Goal: Information Seeking & Learning: Learn about a topic

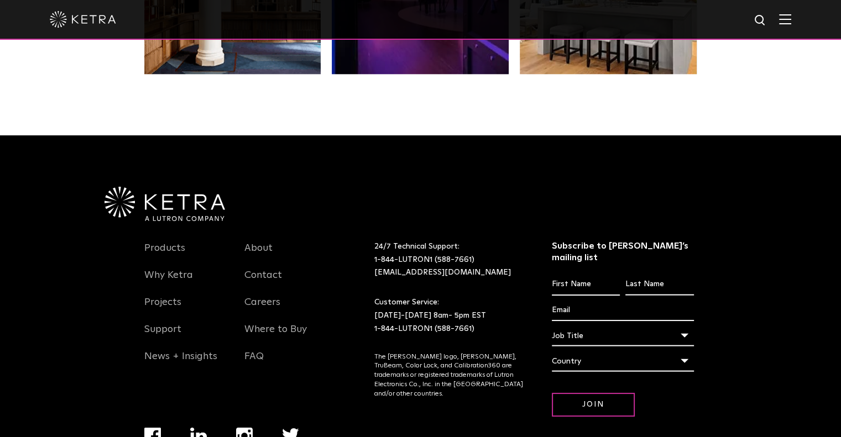
scroll to position [2322, 0]
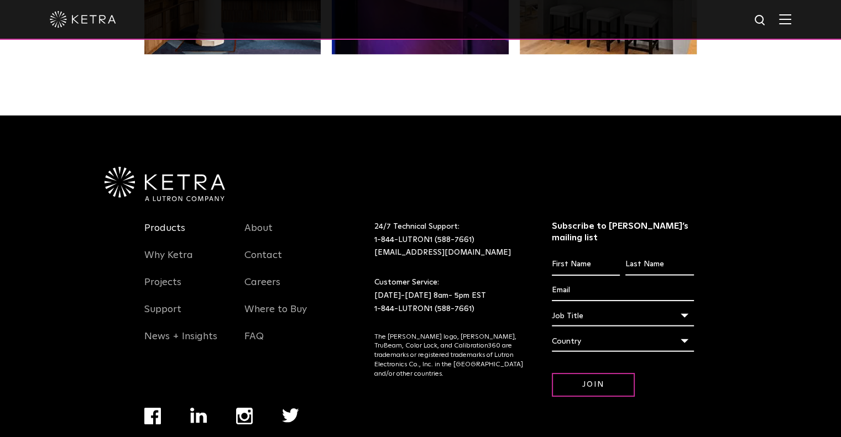
click at [179, 222] on link "Products" at bounding box center [164, 234] width 41 height 25
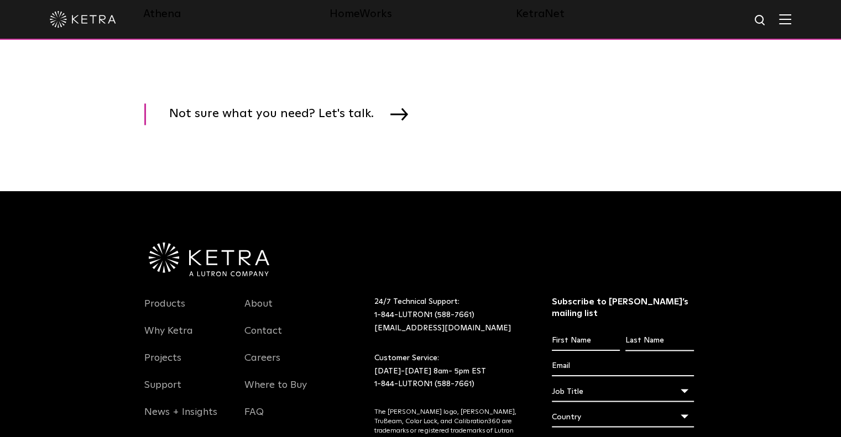
scroll to position [1880, 0]
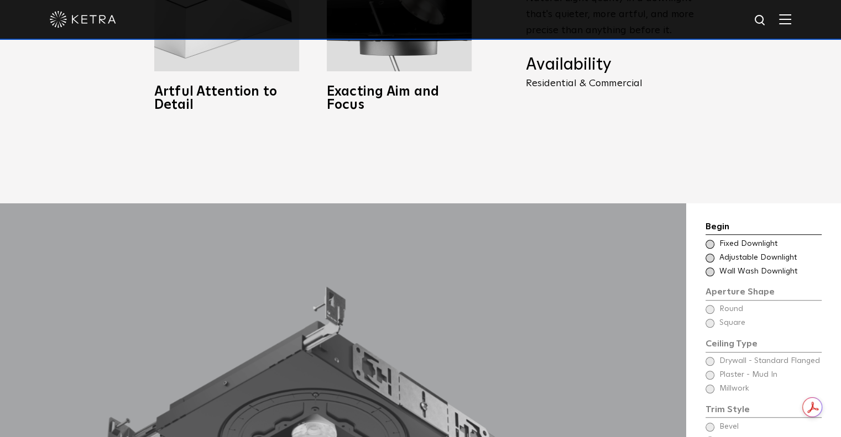
scroll to position [940, 0]
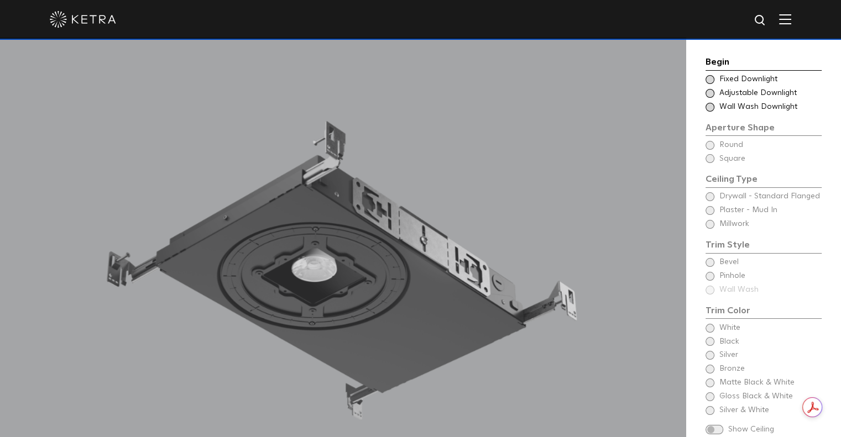
click at [774, 95] on span "Adjustable Downlight" at bounding box center [769, 93] width 101 height 11
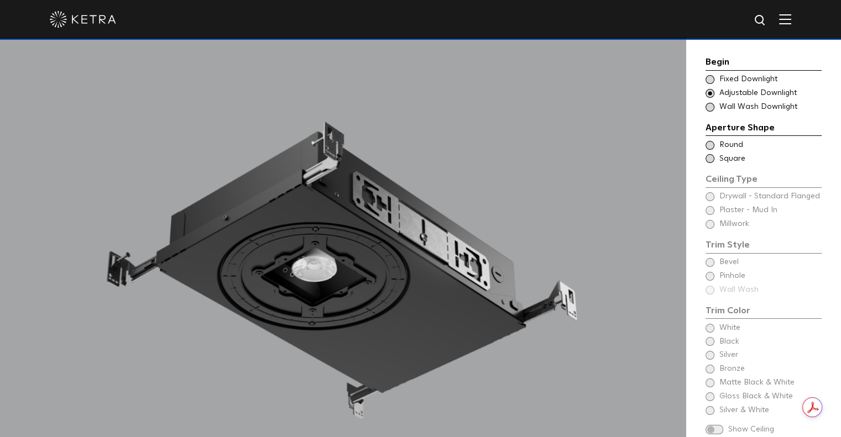
click at [734, 150] on div "Ceiling Type Round Drywall - Standard Flanged Round Ceiling Type Square Drywall…" at bounding box center [763, 152] width 116 height 25
click at [734, 201] on div "Begin Choose Aperture Shape Fixed Downlight Choose Aperture Shape Adjustable Do…" at bounding box center [763, 246] width 116 height 383
click at [720, 143] on span "Round" at bounding box center [769, 145] width 101 height 11
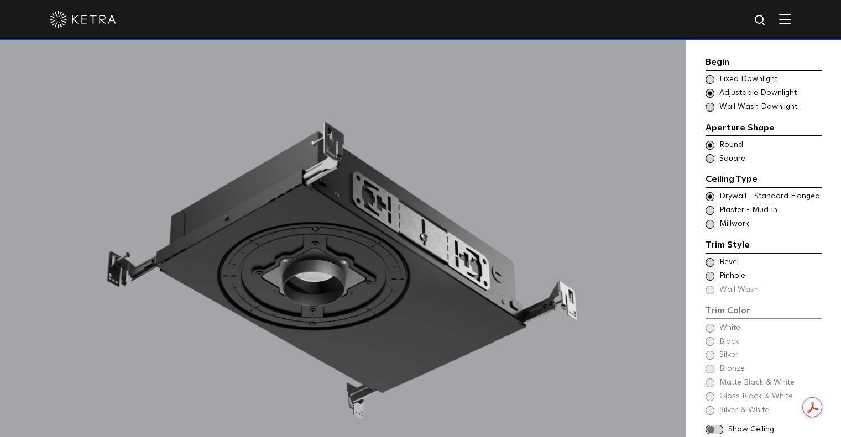
click at [741, 198] on span "Drywall - Standard Flanged" at bounding box center [769, 196] width 101 height 11
click at [725, 260] on span "Bevel" at bounding box center [769, 262] width 101 height 11
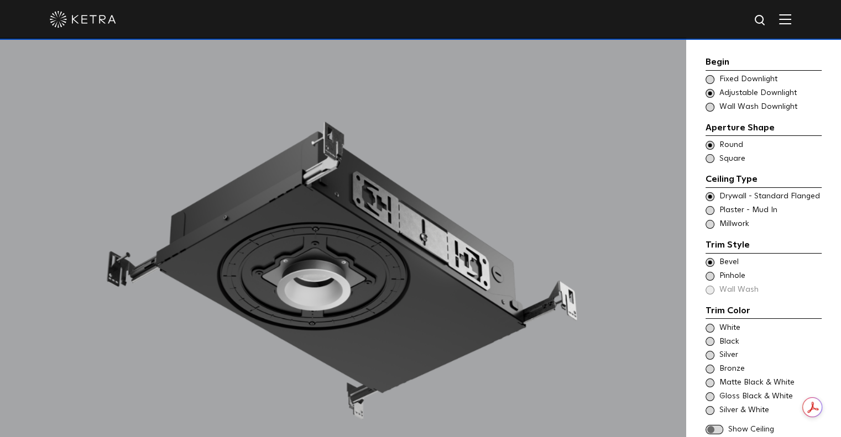
click at [739, 280] on span "Pinhole" at bounding box center [769, 276] width 101 height 11
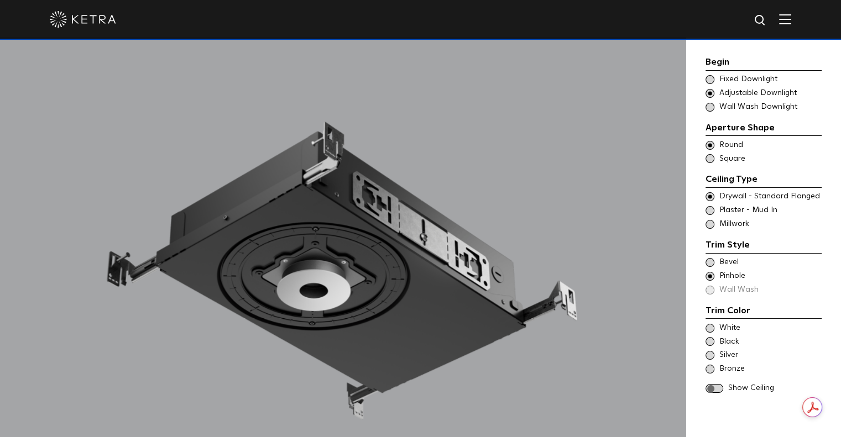
click at [729, 265] on span "Bevel" at bounding box center [769, 262] width 101 height 11
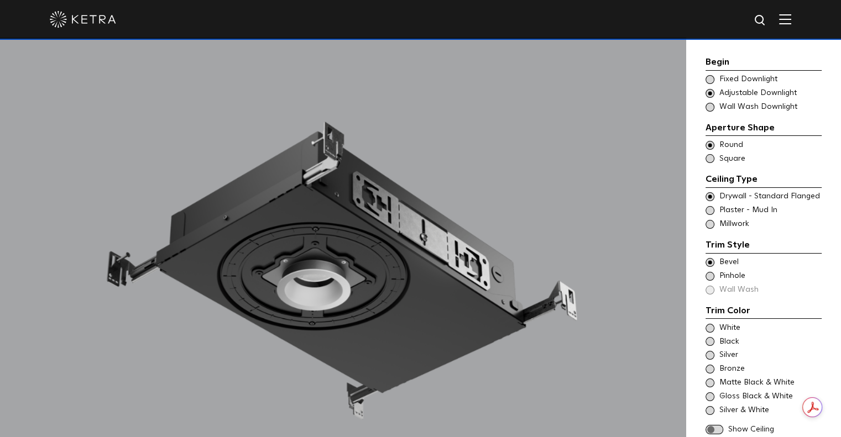
scroll to position [1050, 0]
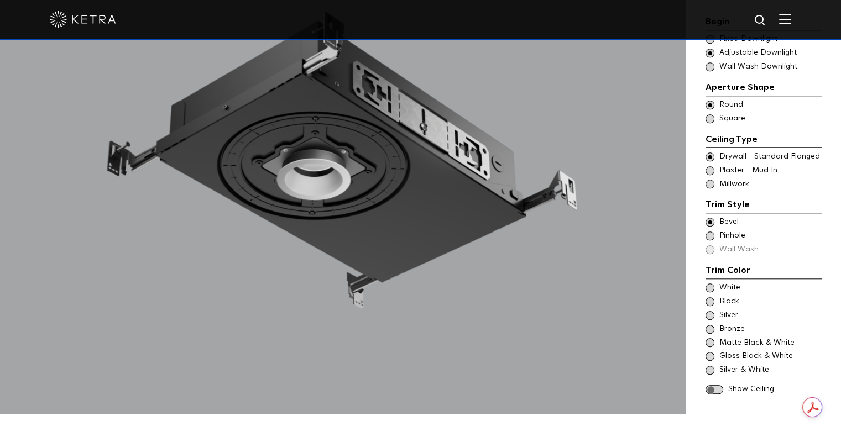
click at [722, 296] on span "Black" at bounding box center [769, 301] width 101 height 11
click at [724, 282] on span "White" at bounding box center [769, 287] width 101 height 11
click at [755, 338] on span "Matte Black & White" at bounding box center [769, 343] width 101 height 11
click at [758, 351] on span "Gloss Black & White" at bounding box center [769, 356] width 101 height 11
click at [758, 365] on span "Silver & White" at bounding box center [769, 370] width 101 height 11
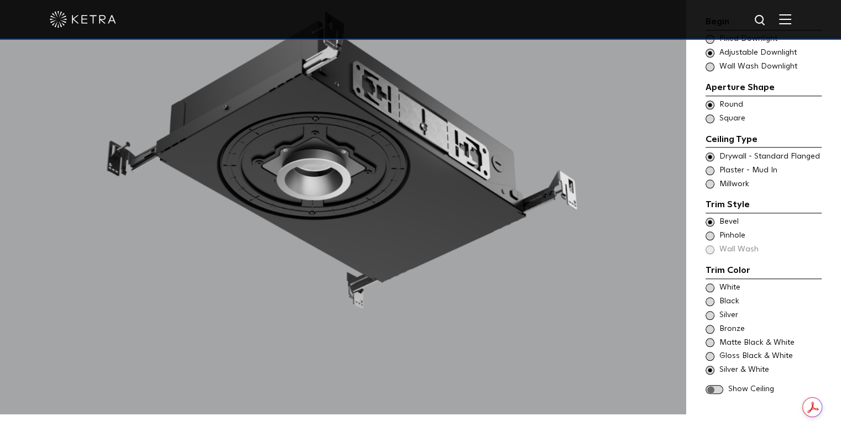
click at [725, 324] on span "Bronze" at bounding box center [769, 329] width 101 height 11
click at [727, 282] on span "White" at bounding box center [769, 287] width 101 height 11
click at [715, 385] on span at bounding box center [714, 389] width 18 height 9
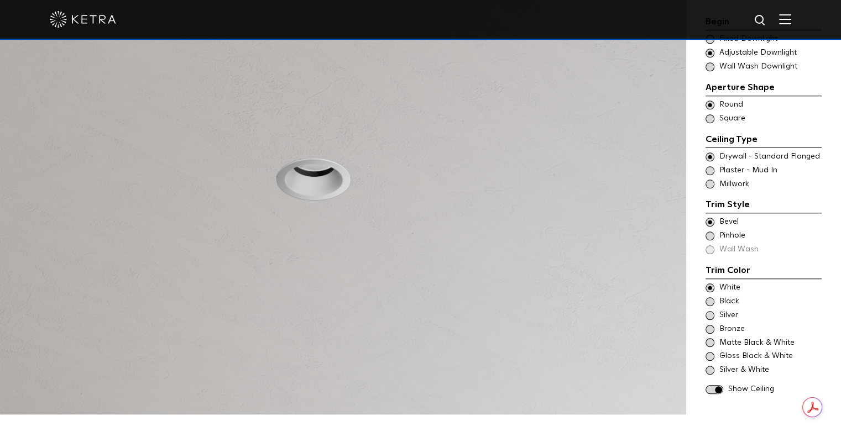
click at [736, 231] on span "Pinhole" at bounding box center [769, 236] width 101 height 11
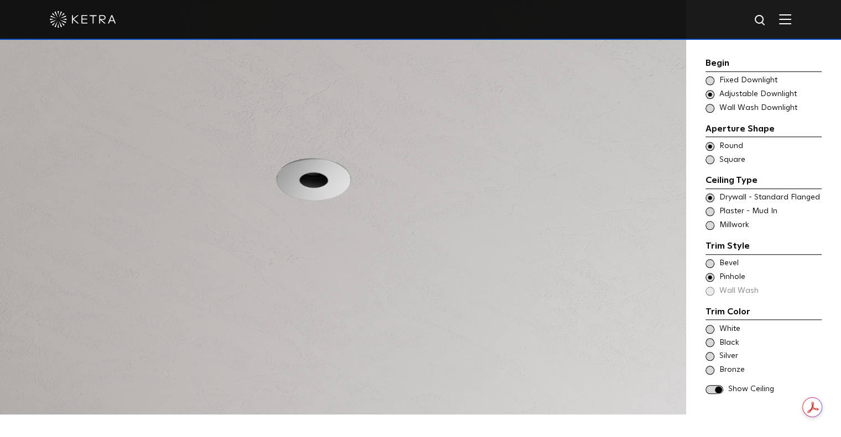
click at [732, 258] on span "Bevel" at bounding box center [769, 263] width 101 height 11
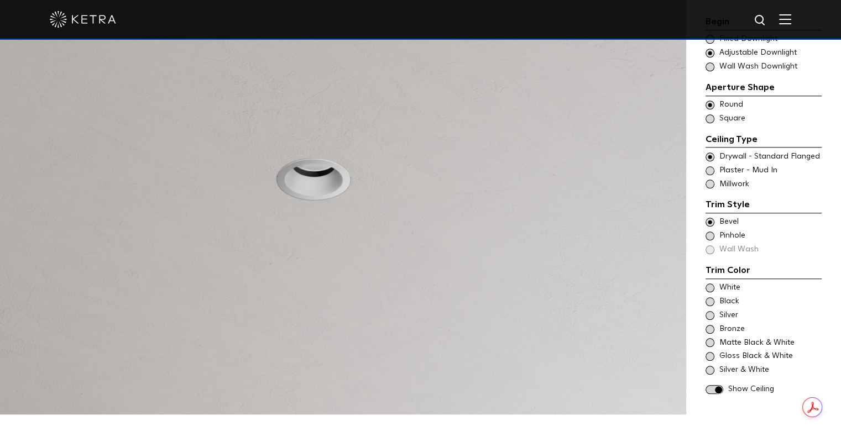
click at [741, 165] on span "Plaster - Mud In" at bounding box center [769, 170] width 101 height 11
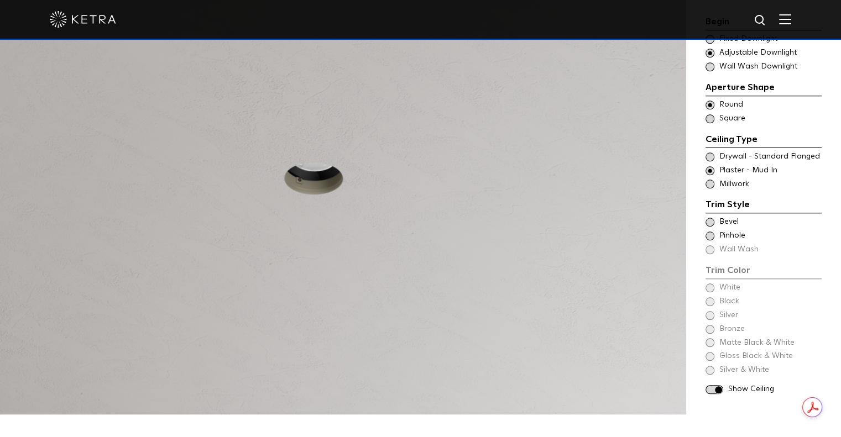
click at [730, 179] on span "Millwork" at bounding box center [769, 184] width 101 height 11
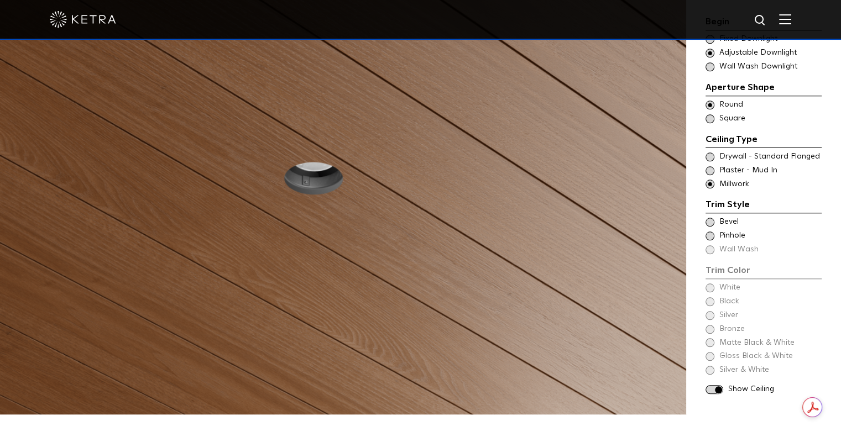
click at [727, 165] on span "Plaster - Mud In" at bounding box center [769, 170] width 101 height 11
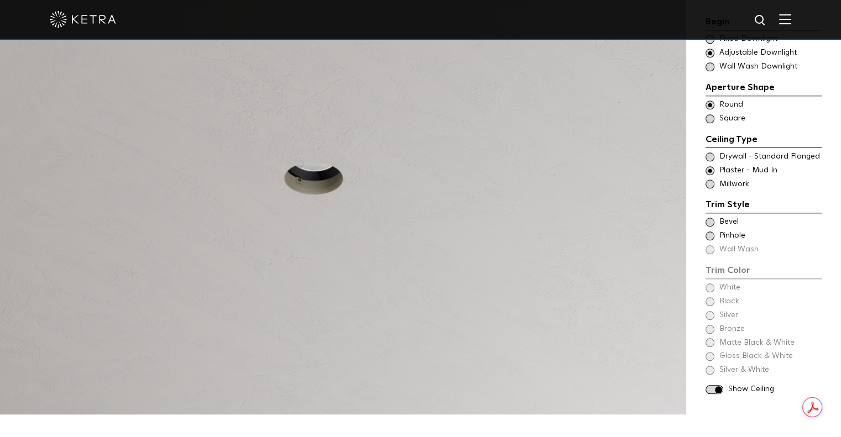
click at [725, 151] on span "Drywall - Standard Flanged" at bounding box center [769, 156] width 101 height 11
click at [713, 385] on span at bounding box center [714, 389] width 18 height 9
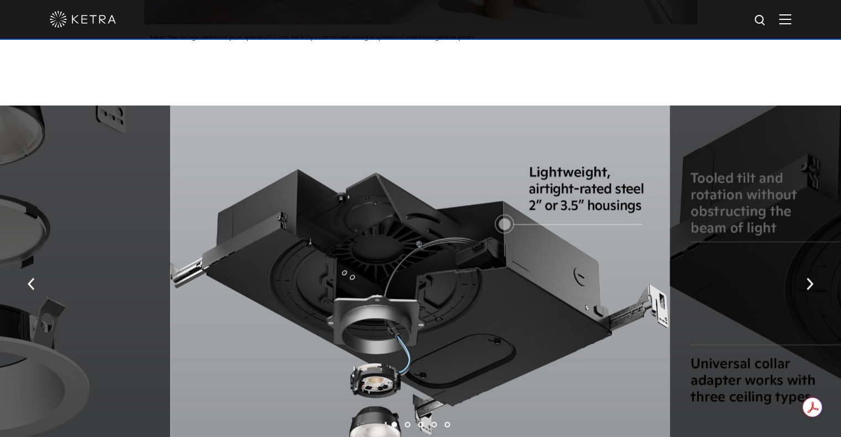
scroll to position [1824, 0]
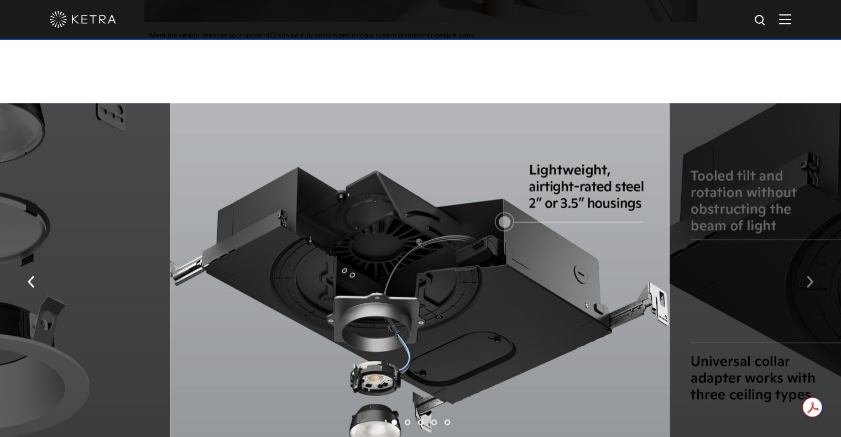
click at [813, 275] on img "button" at bounding box center [809, 281] width 7 height 12
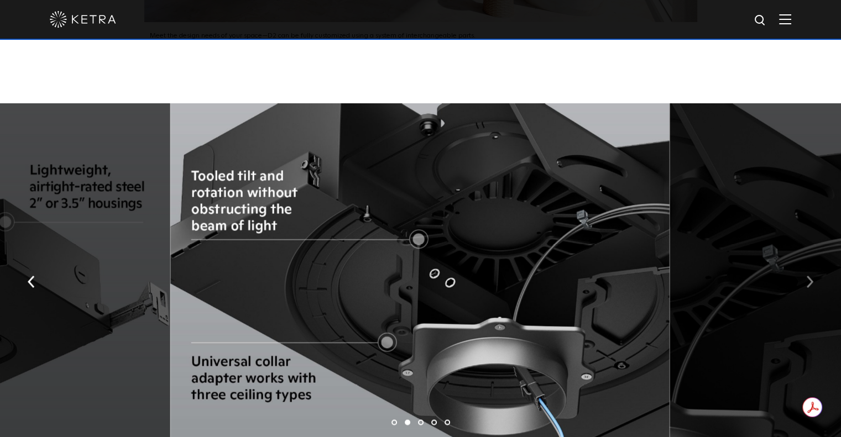
click at [813, 275] on img "button" at bounding box center [809, 281] width 7 height 12
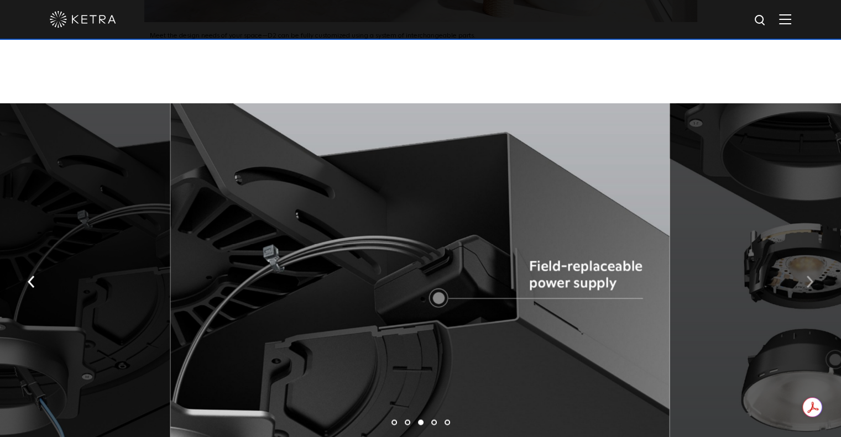
click at [813, 275] on img "button" at bounding box center [809, 281] width 7 height 12
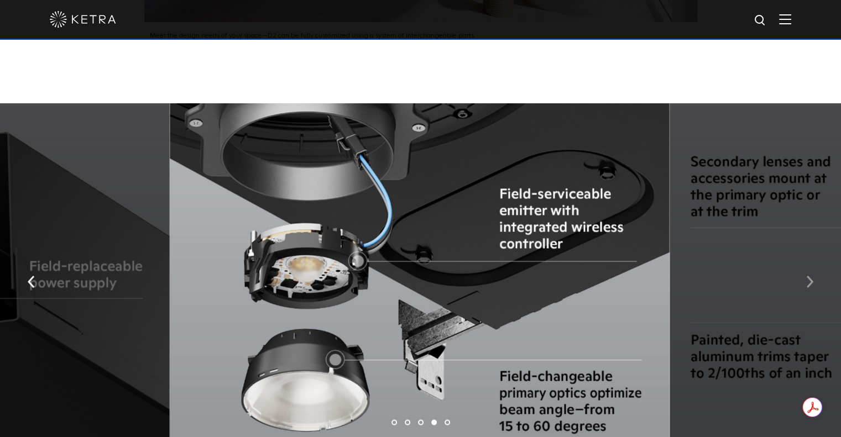
click at [813, 275] on img "button" at bounding box center [809, 281] width 7 height 12
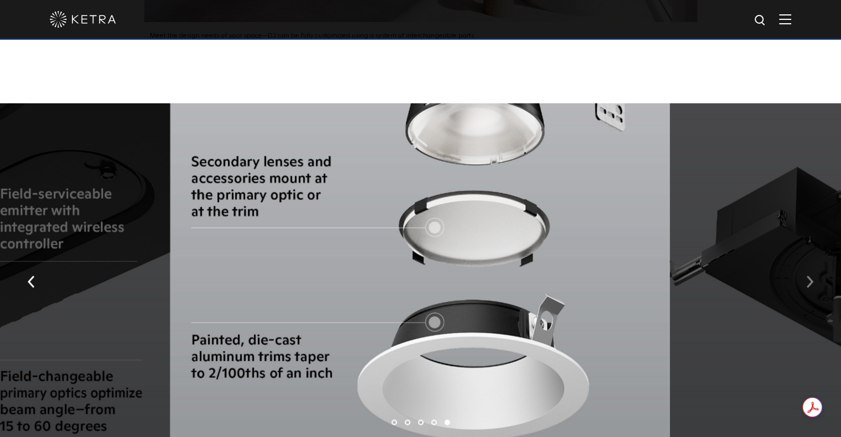
click at [813, 275] on img "button" at bounding box center [809, 281] width 7 height 12
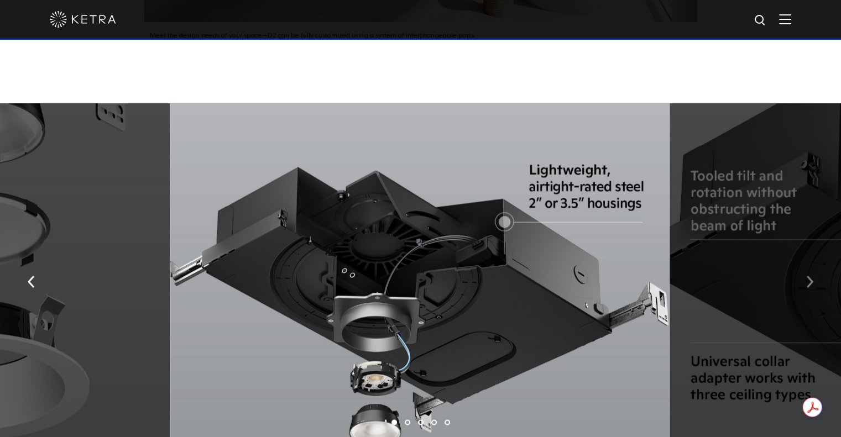
click at [813, 275] on img "button" at bounding box center [809, 281] width 7 height 12
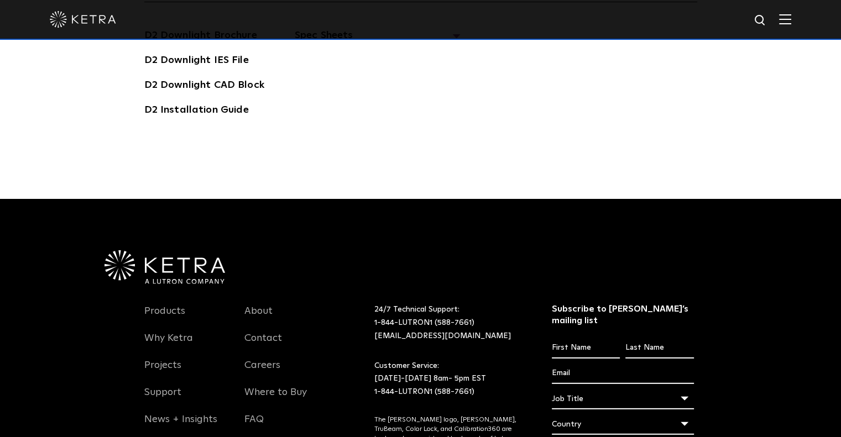
scroll to position [3151, 0]
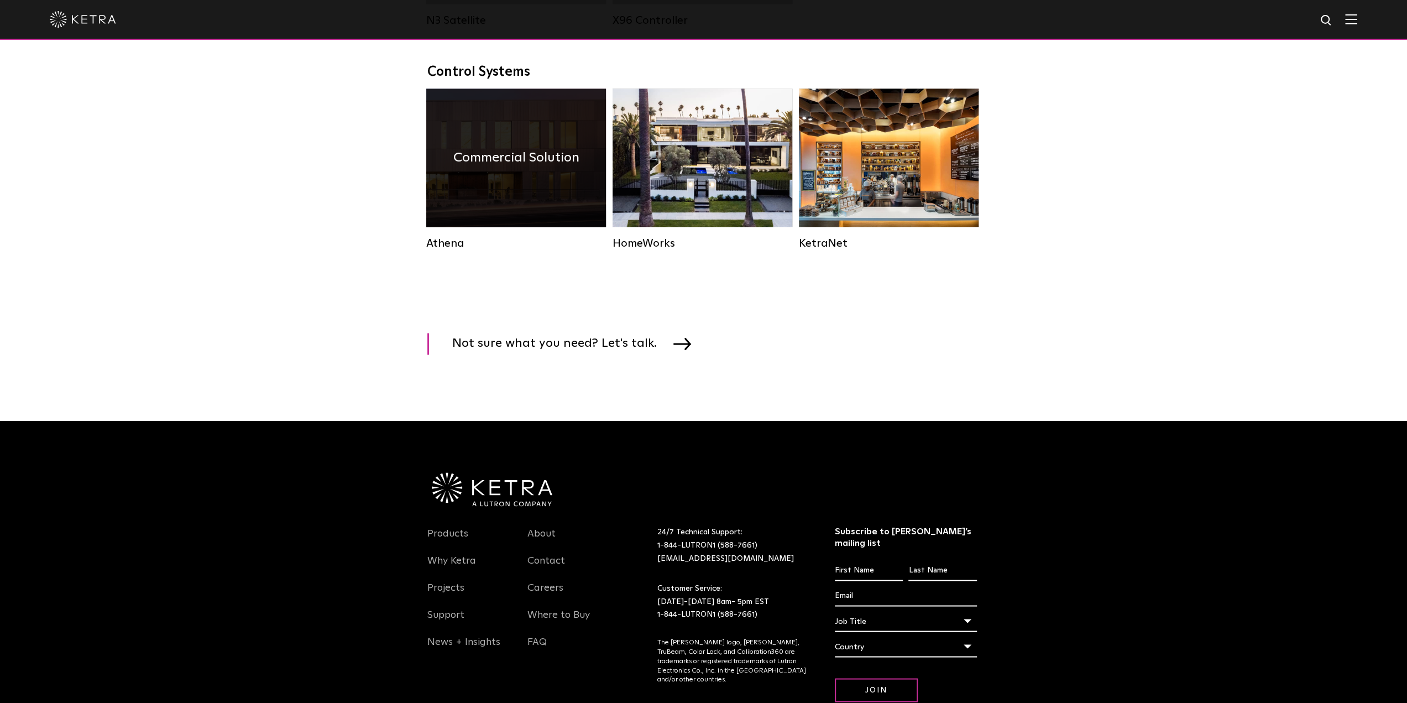
scroll to position [1551, 0]
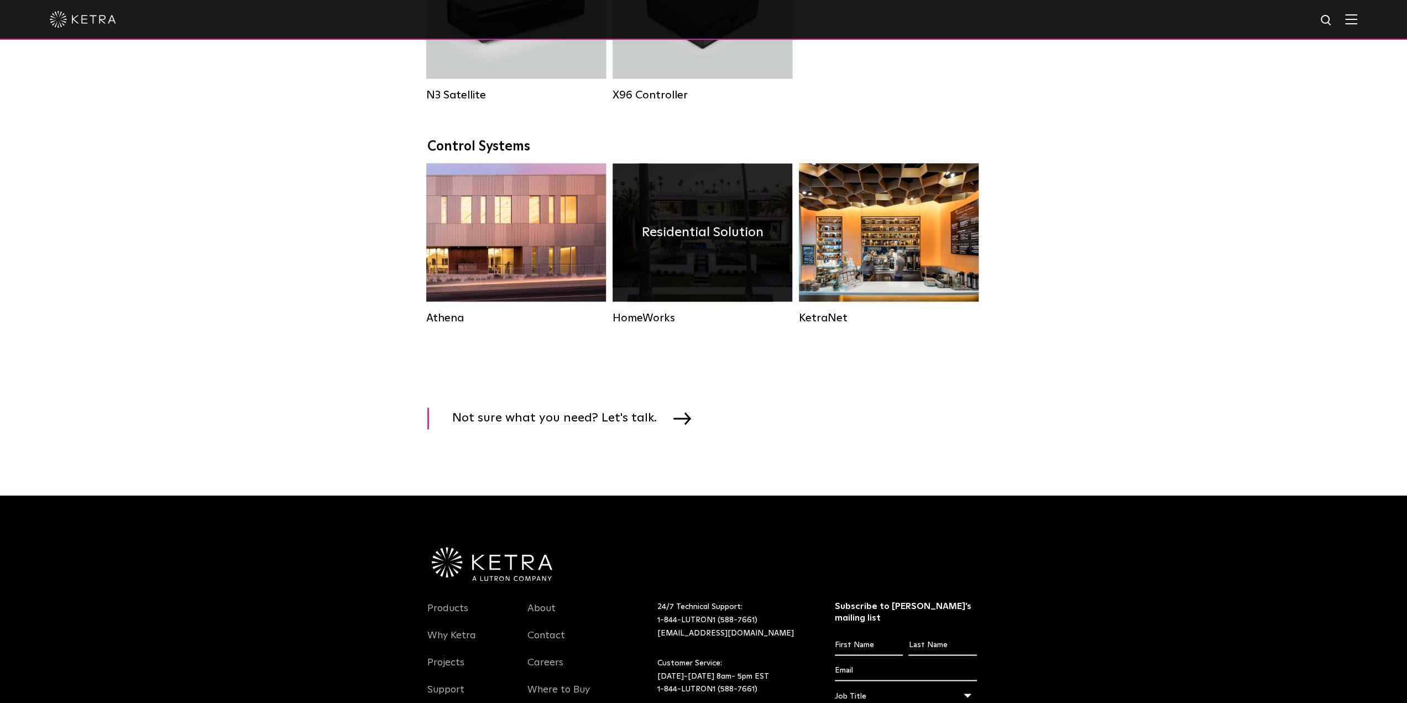
click at [641, 324] on div "HomeWorks" at bounding box center [703, 317] width 180 height 13
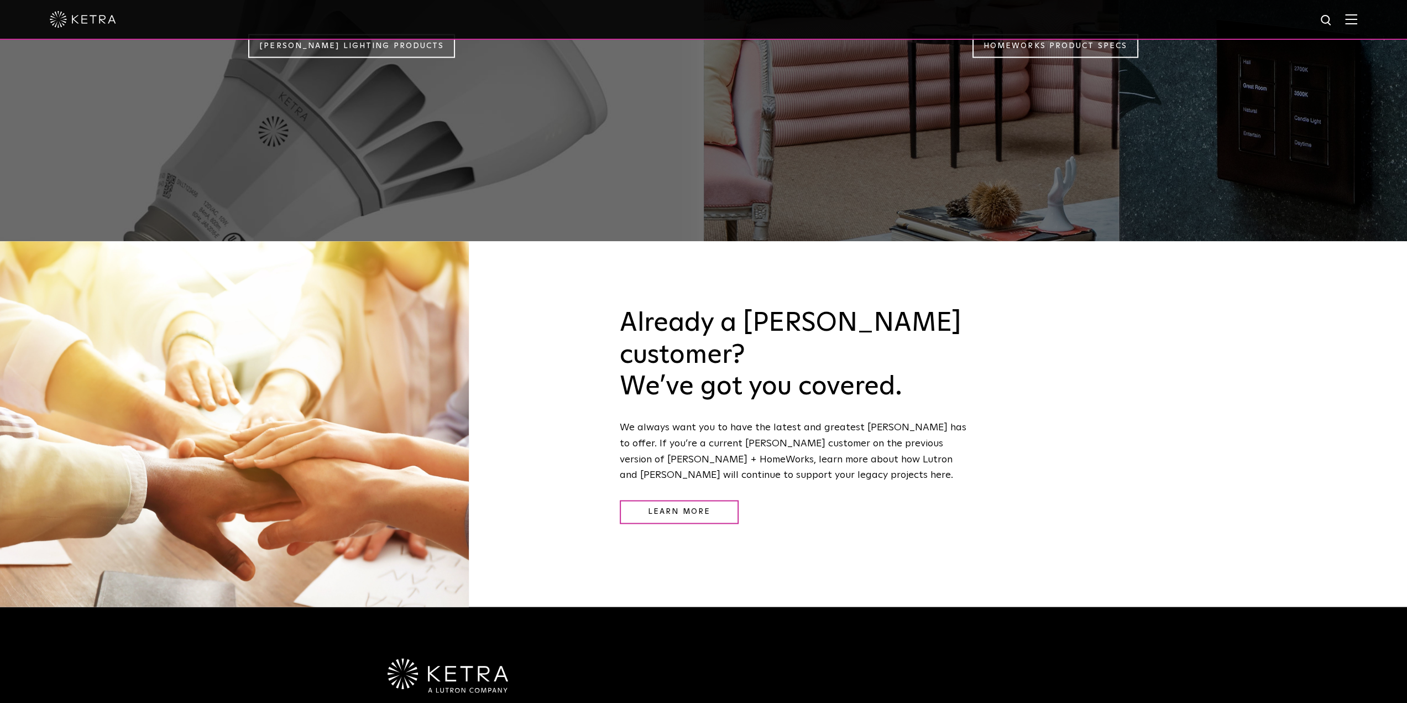
scroll to position [1617, 0]
